Goal: Task Accomplishment & Management: Manage account settings

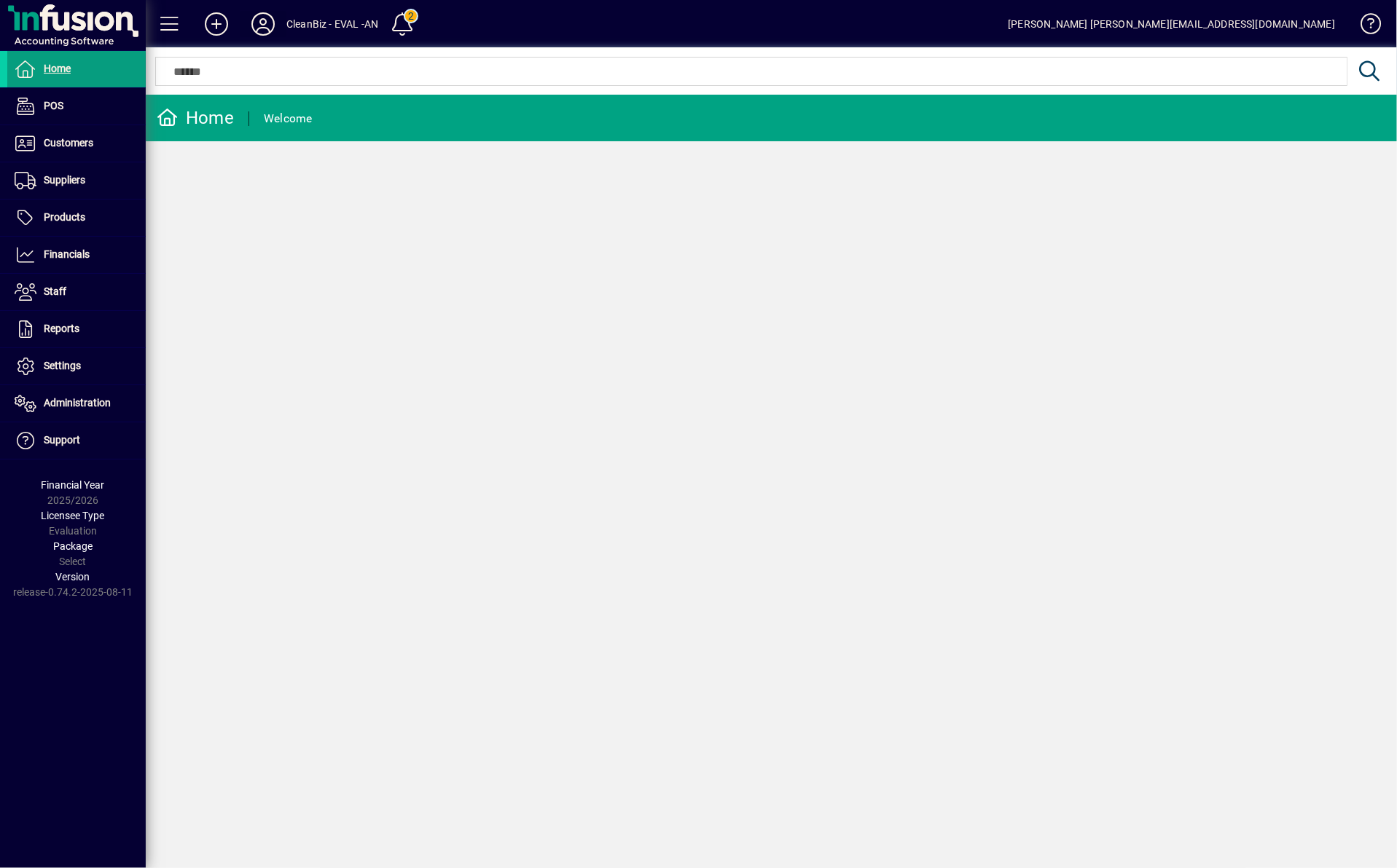
click at [260, 22] on icon at bounding box center [263, 24] width 29 height 23
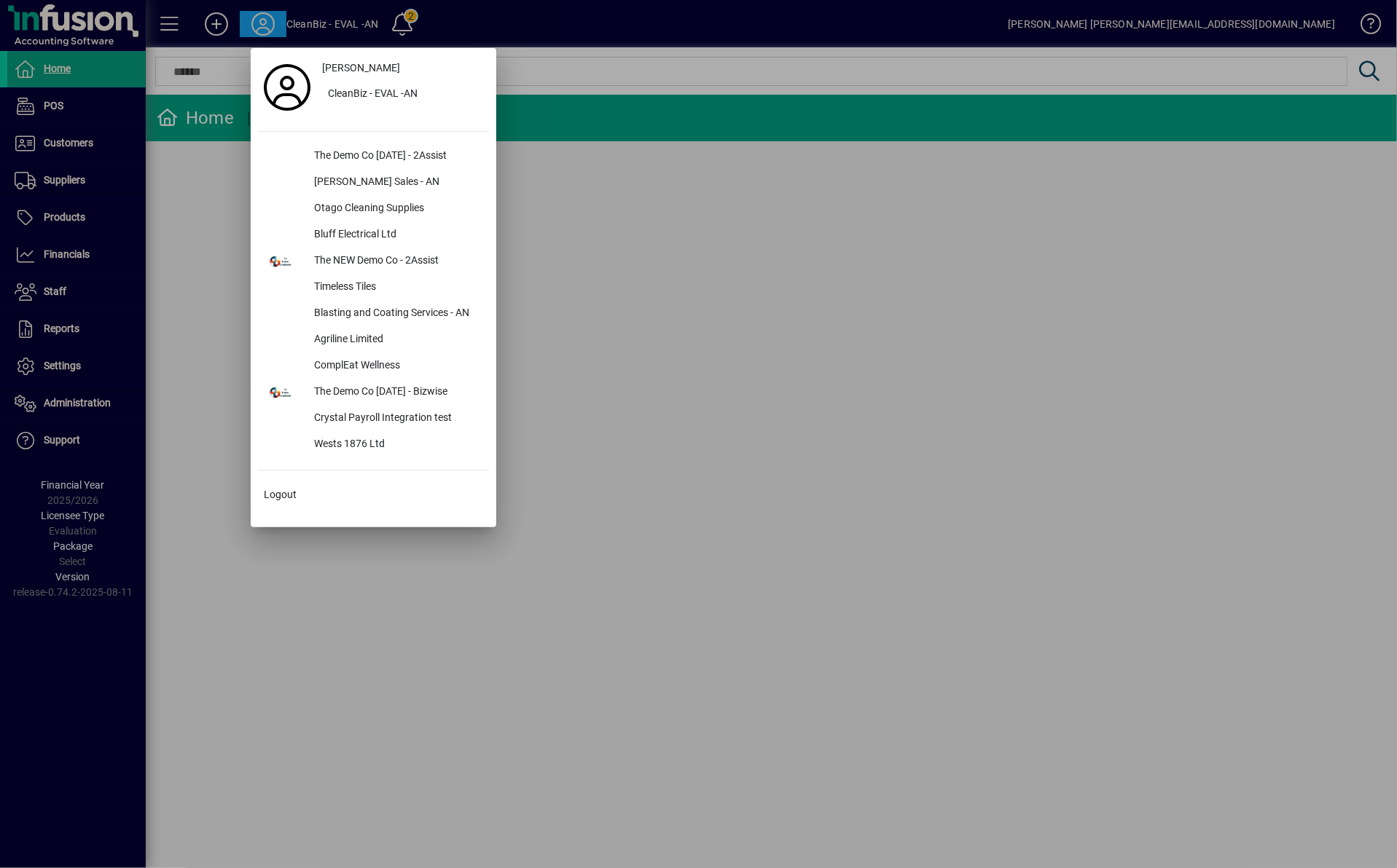
click at [713, 570] on div at bounding box center [698, 434] width 1397 height 868
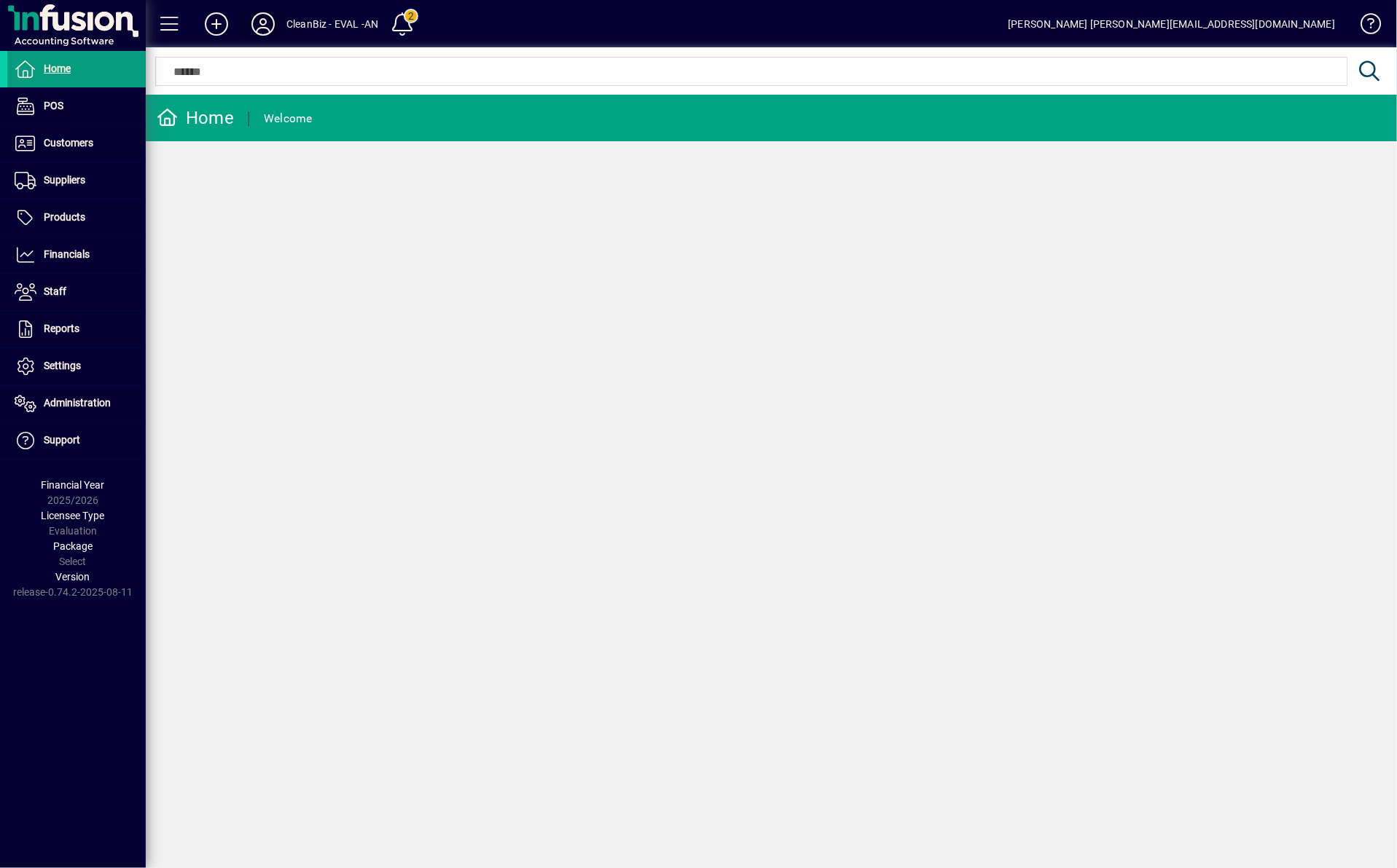
click at [263, 21] on icon at bounding box center [263, 24] width 29 height 23
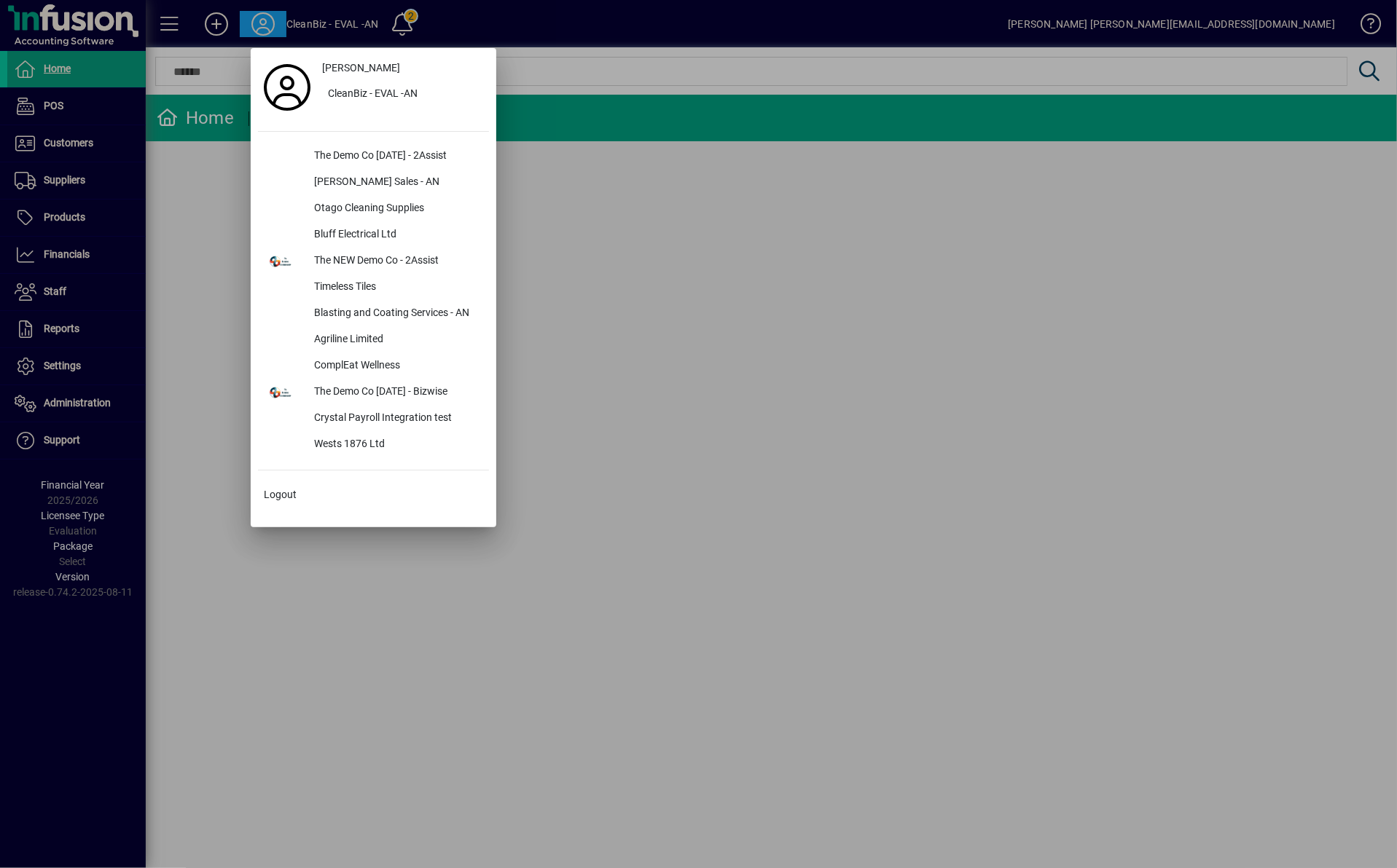
click at [580, 413] on div at bounding box center [698, 434] width 1397 height 868
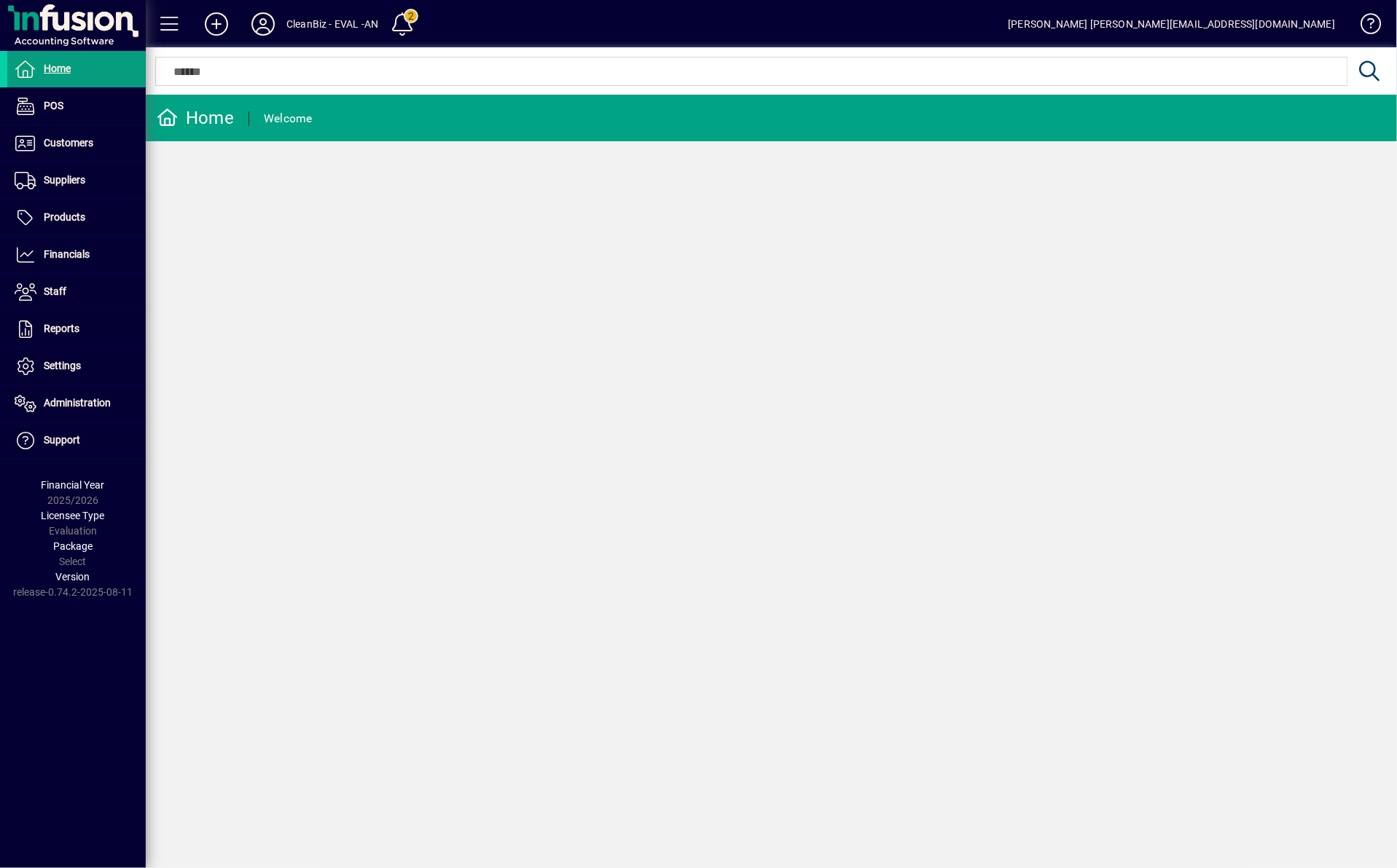
click at [263, 13] on icon at bounding box center [263, 24] width 29 height 23
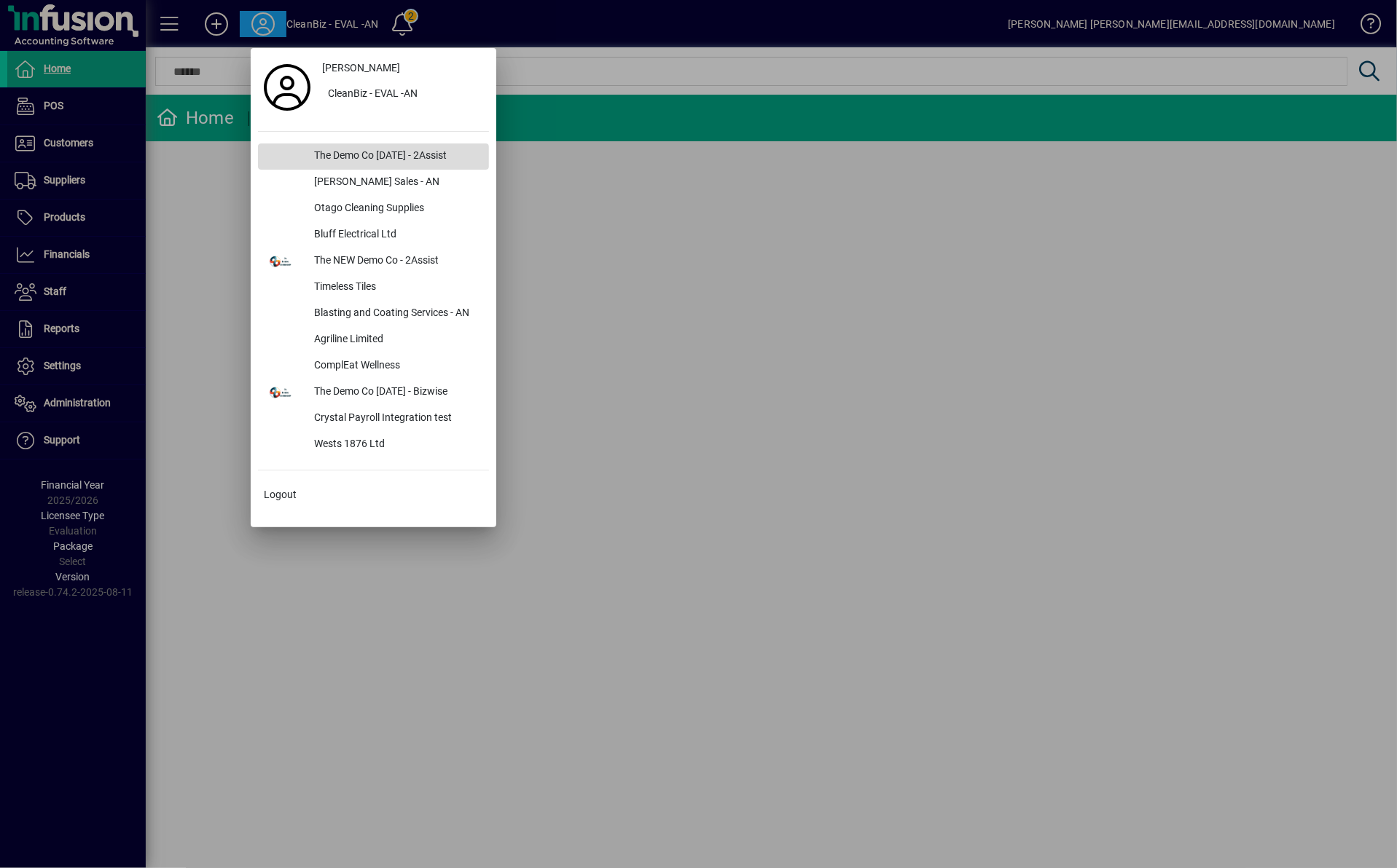
click at [430, 164] on div "The Demo Co [DATE] - 2Assist" at bounding box center [396, 156] width 186 height 26
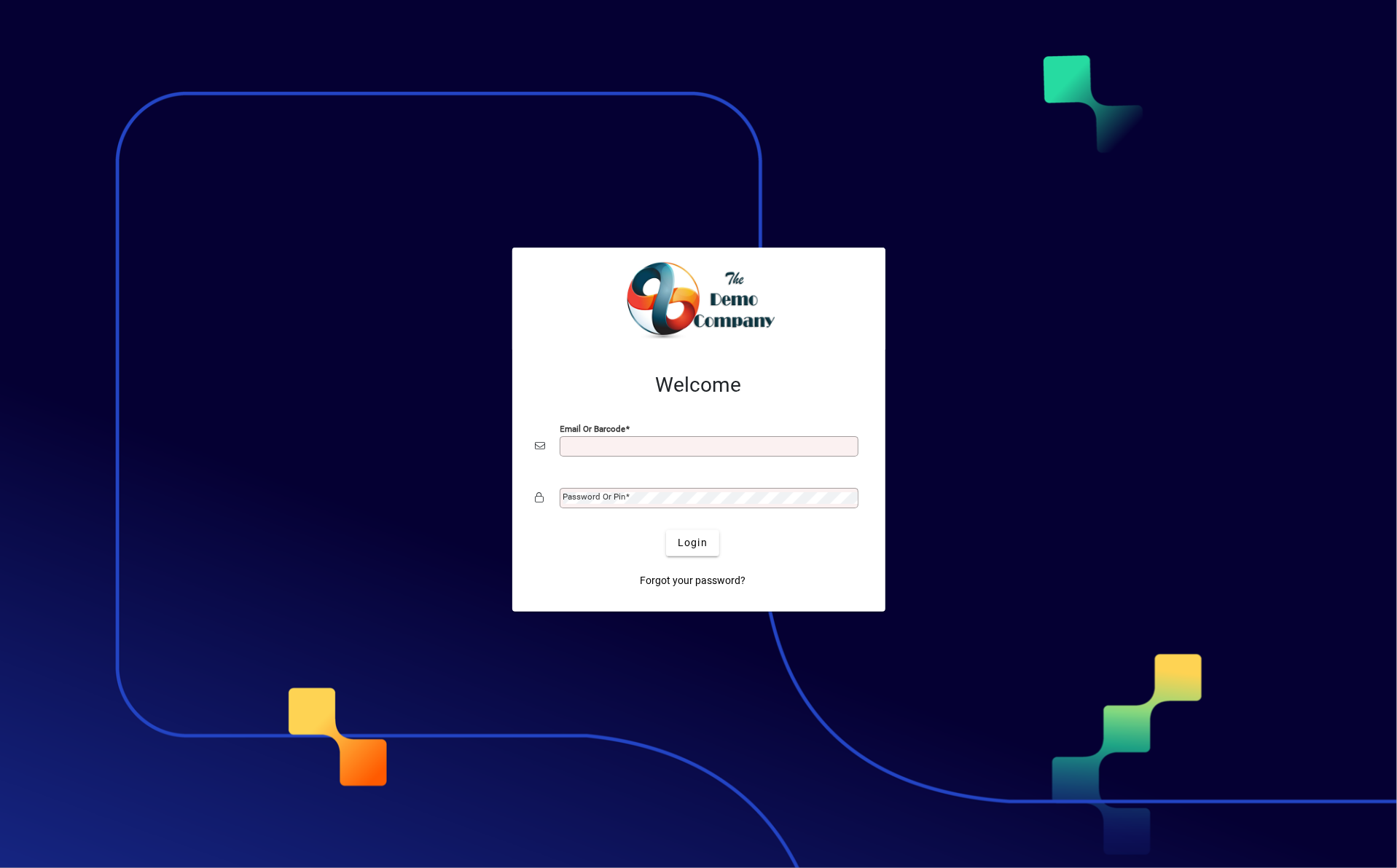
click at [663, 433] on div "Email or Barcode" at bounding box center [698, 446] width 326 height 28
click at [663, 447] on input "Email or Barcode" at bounding box center [711, 447] width 295 height 12
type input "**********"
click at [666, 530] on button "Login" at bounding box center [692, 543] width 53 height 26
